Goal: Information Seeking & Learning: Learn about a topic

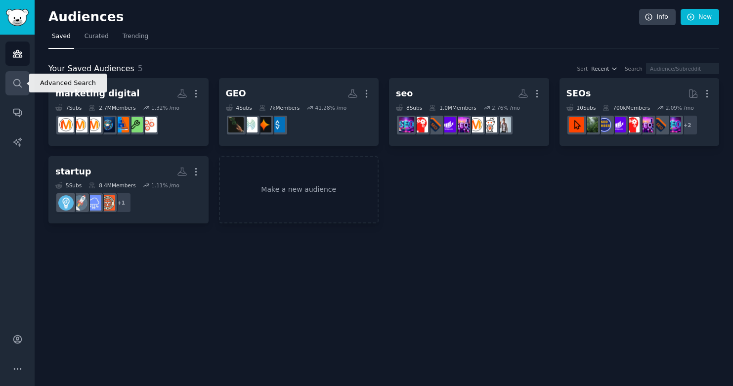
click at [19, 81] on icon "Sidebar" at bounding box center [17, 83] width 8 height 8
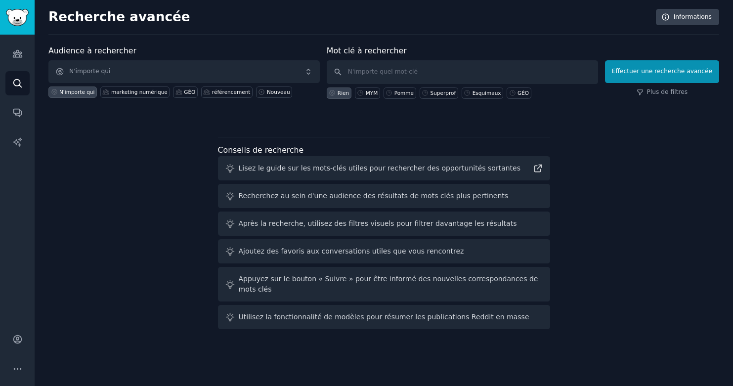
click at [213, 123] on div "Audience à rechercher N'importe qui N'importe qui marketing numérique GÉO référ…" at bounding box center [383, 189] width 670 height 288
drag, startPoint x: 208, startPoint y: 133, endPoint x: 357, endPoint y: 142, distance: 149.0
click at [357, 142] on div "Audience à rechercher N'importe qui N'importe qui marketing numérique GÉO référ…" at bounding box center [383, 189] width 670 height 288
drag, startPoint x: 197, startPoint y: 154, endPoint x: 332, endPoint y: 153, distance: 135.4
click at [332, 153] on div "Audience à rechercher N'importe qui N'importe qui marketing numérique GÉO référ…" at bounding box center [383, 189] width 670 height 288
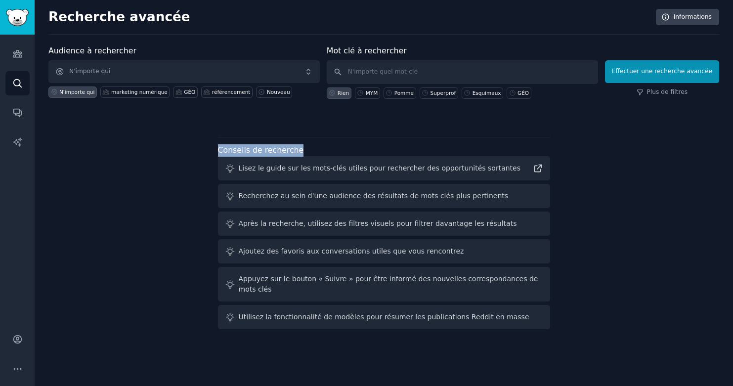
click at [318, 139] on div "Conseils de recherche Lisez le guide sur les mots-clés utiles pour rechercher d…" at bounding box center [384, 233] width 332 height 193
click at [434, 12] on h2 "Recherche avancée" at bounding box center [349, 17] width 602 height 16
